Goal: Navigation & Orientation: Go to known website

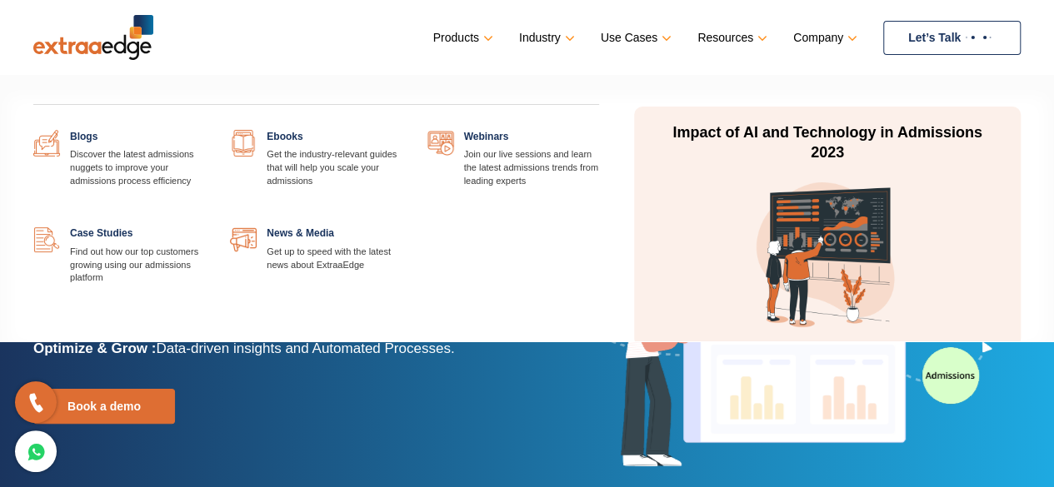
click at [703, 42] on link "Resources" at bounding box center [730, 38] width 67 height 24
